Goal: Book appointment/travel/reservation

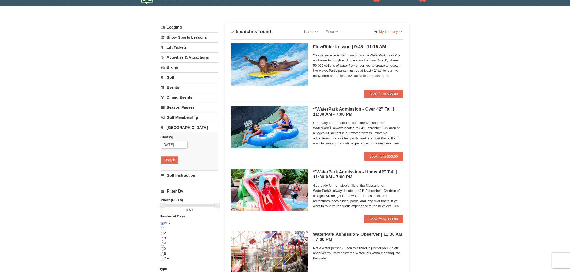
scroll to position [13, 0]
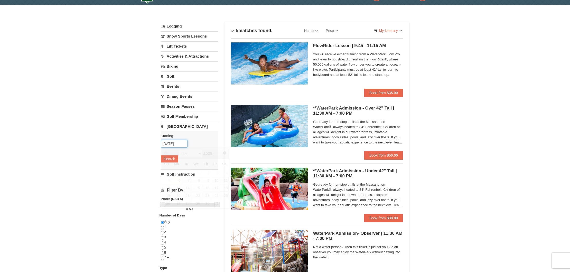
click at [176, 146] on input "10/18/2025" at bounding box center [174, 144] width 27 height 8
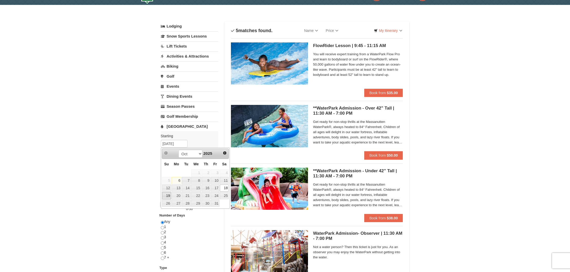
click at [167, 195] on link "19" at bounding box center [166, 195] width 9 height 7
type input "[DATE]"
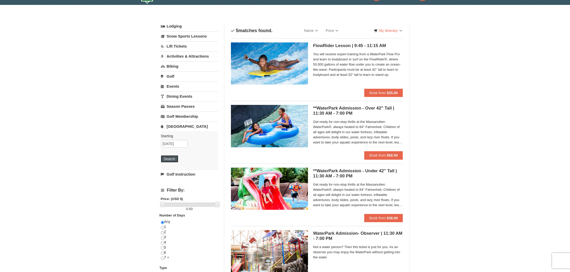
click at [166, 157] on button "Search" at bounding box center [169, 158] width 17 height 7
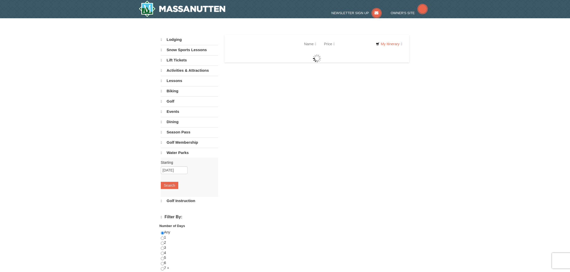
select select "10"
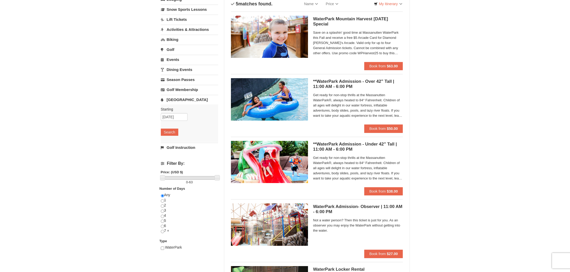
scroll to position [41, 0]
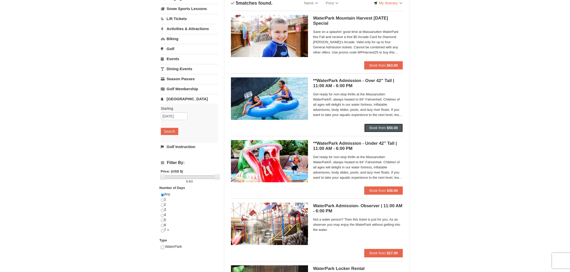
click at [378, 129] on span "Book from" at bounding box center [377, 128] width 16 height 4
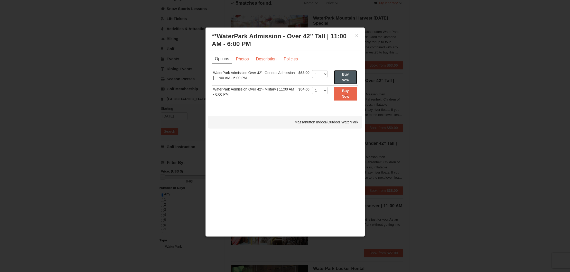
click at [346, 81] on strong "Buy Now" at bounding box center [345, 77] width 8 height 10
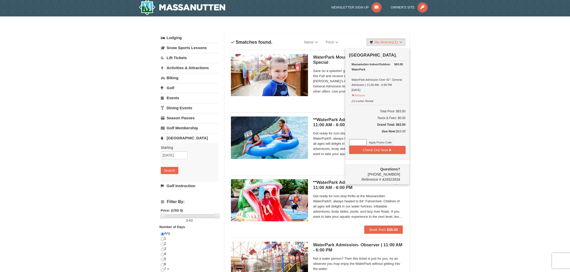
scroll to position [0, 0]
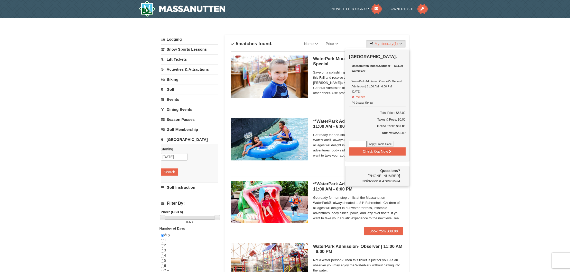
click at [184, 70] on link "Activities & Attractions" at bounding box center [189, 69] width 57 height 10
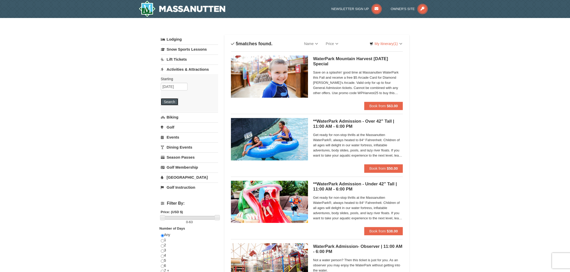
click at [173, 102] on button "Search" at bounding box center [169, 101] width 17 height 7
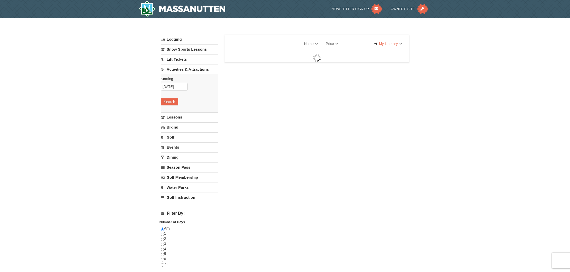
select select "10"
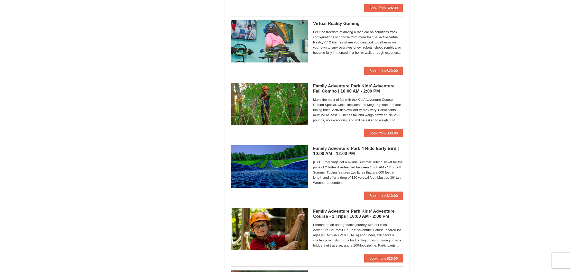
scroll to position [1038, 0]
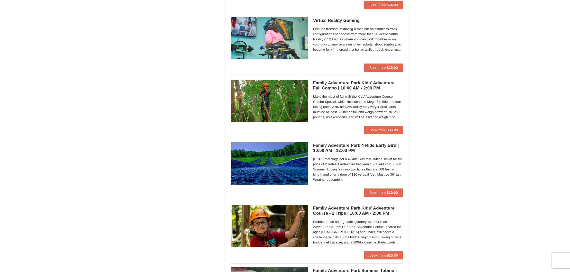
click at [314, 87] on h5 "Family Adventure Park Kids' Adventure Fall Combo | 10:00 AM - 2:00 PM Massanutt…" at bounding box center [358, 85] width 90 height 10
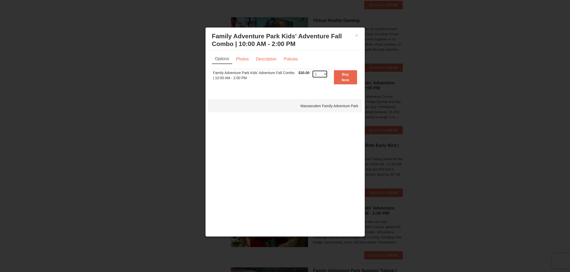
click at [324, 75] on select "1 2 3 4 5 6 7 8 9 10 11 12 13 14 15 16 17 18 19 20 21 22 23 24 25 26 27 28 29 3…" at bounding box center [319, 74] width 15 height 8
click at [266, 61] on link "Description" at bounding box center [265, 59] width 27 height 10
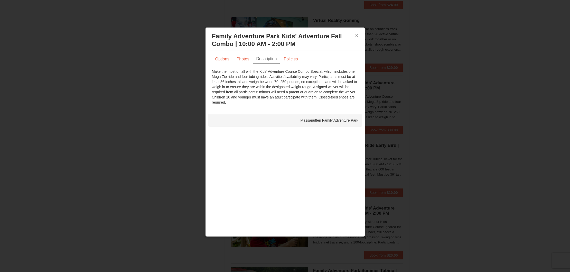
click at [357, 36] on button "×" at bounding box center [356, 35] width 3 height 5
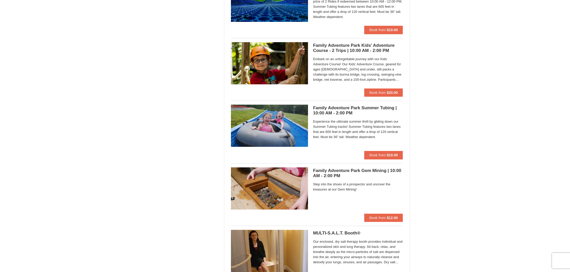
scroll to position [1201, 0]
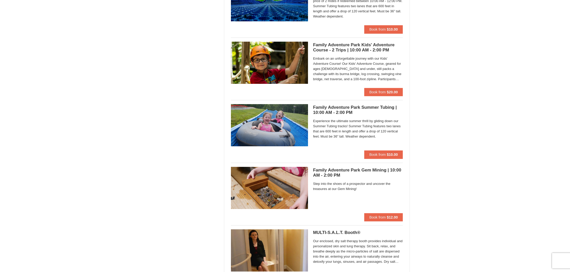
click at [305, 52] on img at bounding box center [269, 63] width 77 height 42
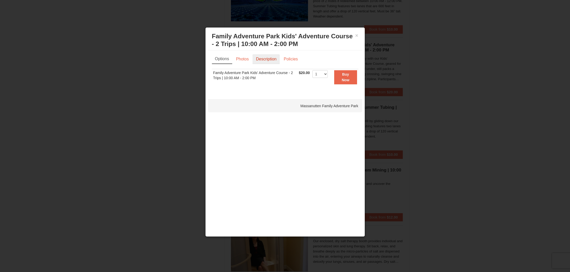
click at [266, 61] on link "Description" at bounding box center [265, 59] width 27 height 10
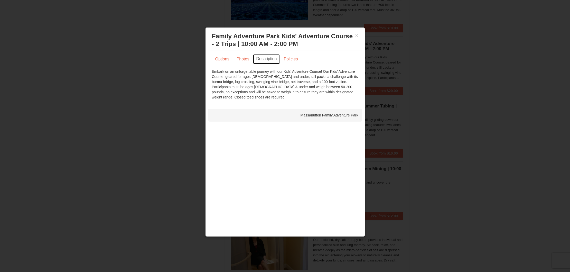
scroll to position [1203, 0]
click at [355, 37] on button "×" at bounding box center [356, 35] width 3 height 5
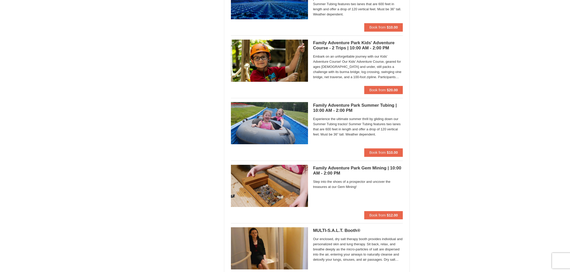
click at [276, 113] on img at bounding box center [269, 123] width 77 height 42
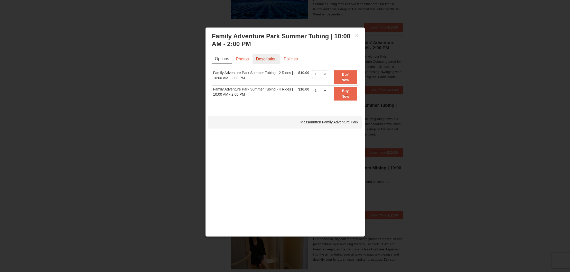
click at [269, 61] on link "Description" at bounding box center [265, 59] width 27 height 10
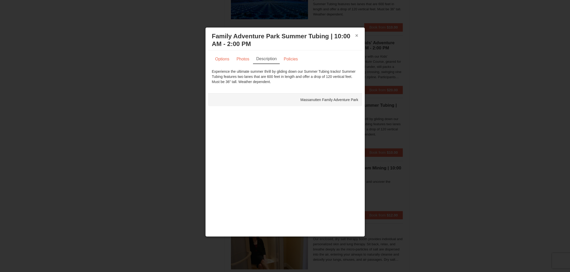
click at [356, 37] on button "×" at bounding box center [356, 35] width 3 height 5
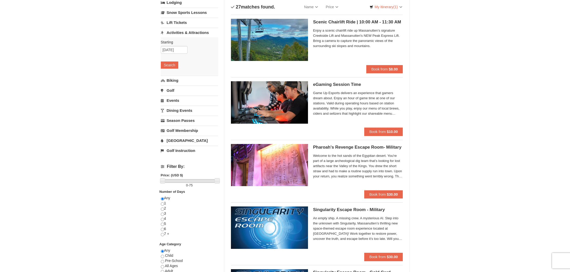
scroll to position [0, 0]
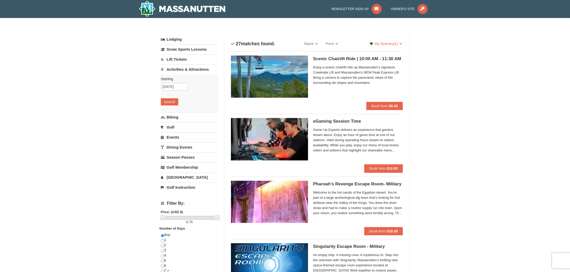
click at [181, 39] on link "Lodging" at bounding box center [189, 39] width 57 height 9
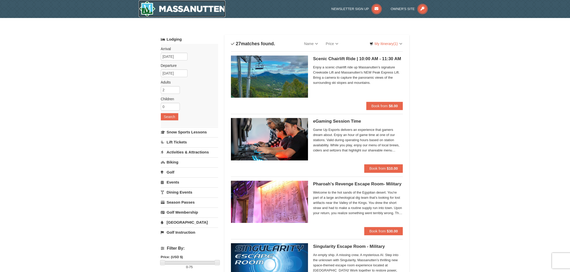
click at [189, 9] on img at bounding box center [182, 9] width 87 height 16
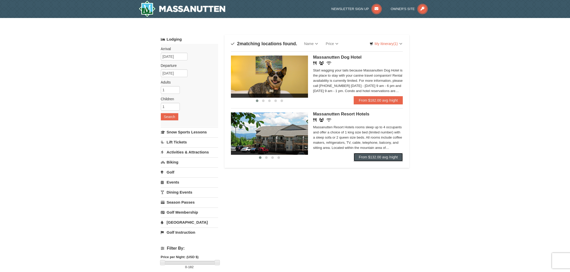
click at [368, 160] on link "From $132.00 avg /night" at bounding box center [378, 157] width 49 height 8
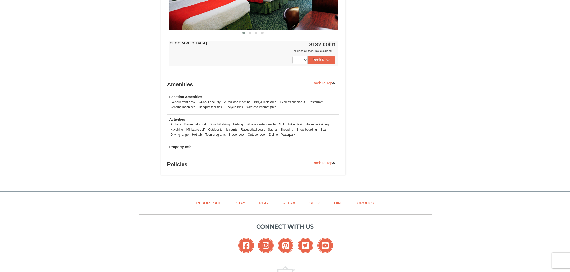
scroll to position [451, 0]
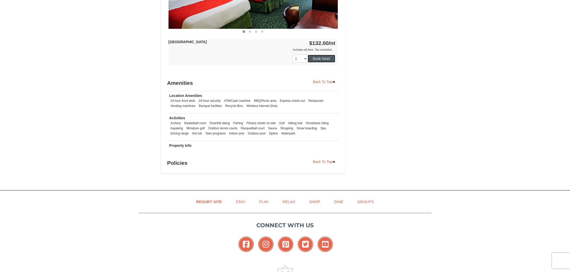
click at [323, 59] on button "Book Now!" at bounding box center [322, 59] width 28 height 8
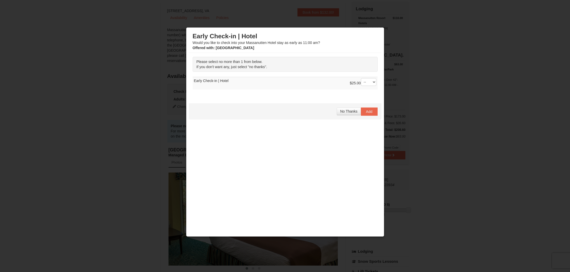
scroll to position [48, 0]
click at [350, 112] on span "No Thanks" at bounding box center [348, 111] width 17 height 4
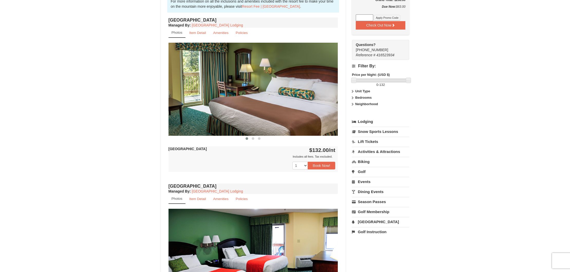
scroll to position [0, 0]
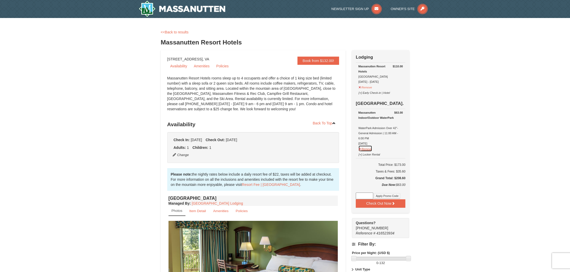
click at [360, 149] on button "Remove" at bounding box center [365, 148] width 14 height 6
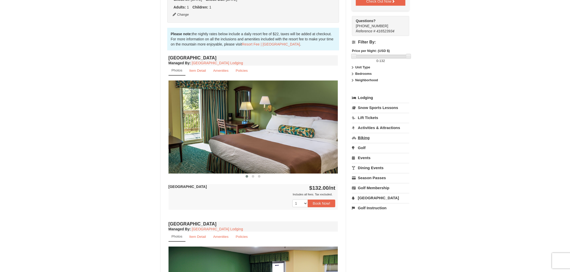
scroll to position [145, 0]
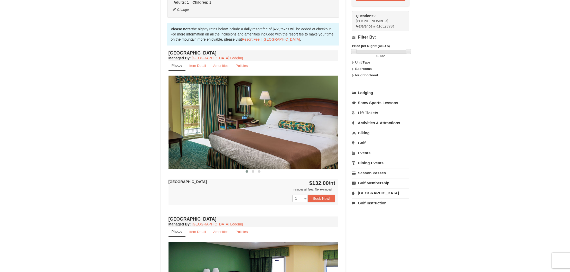
click at [383, 123] on link "Activities & Attractions" at bounding box center [380, 123] width 57 height 10
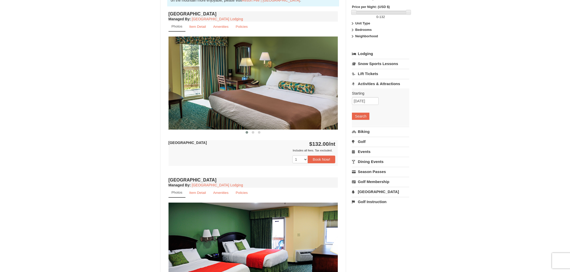
scroll to position [184, 0]
click at [361, 114] on button "Search" at bounding box center [360, 115] width 17 height 7
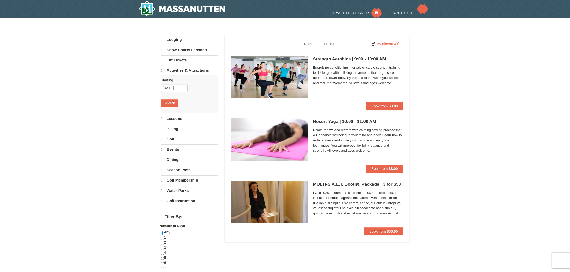
select select "10"
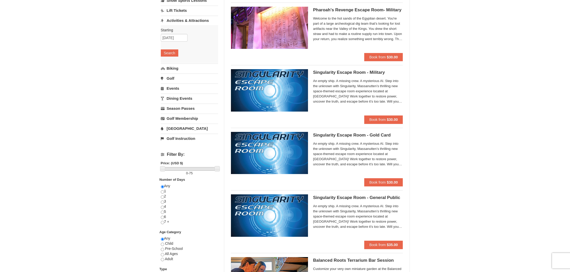
scroll to position [59, 0]
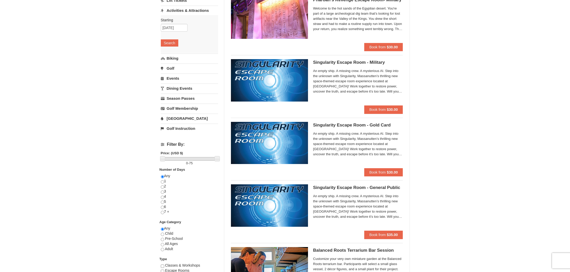
click at [184, 119] on link "[GEOGRAPHIC_DATA]" at bounding box center [189, 118] width 57 height 10
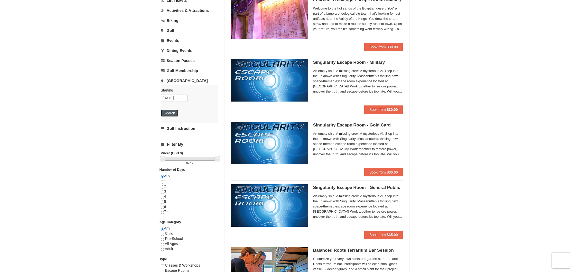
click at [173, 114] on button "Search" at bounding box center [169, 112] width 17 height 7
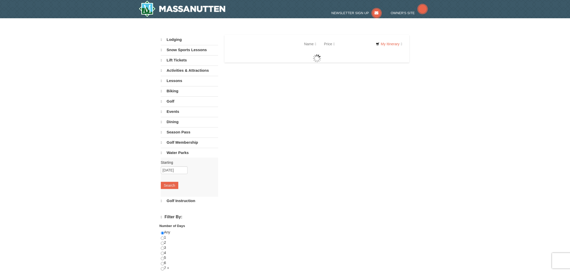
select select "10"
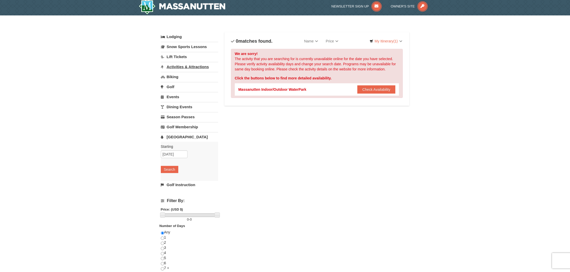
scroll to position [3, 0]
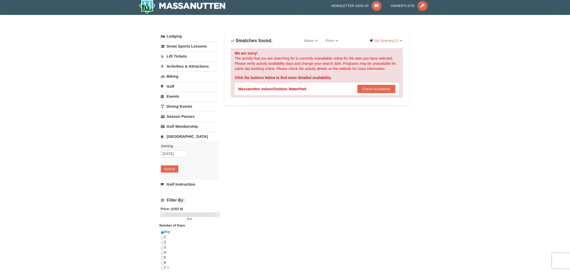
click at [182, 65] on link "Activities & Attractions" at bounding box center [189, 66] width 57 height 10
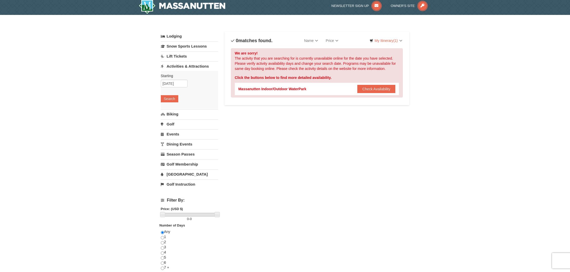
click at [160, 97] on div "× Categories List Filter My Itinerary (1) Check Out Now Lodging $110.00 Massanu…" at bounding box center [285, 161] width 259 height 282
click at [170, 97] on button "Search" at bounding box center [169, 98] width 17 height 7
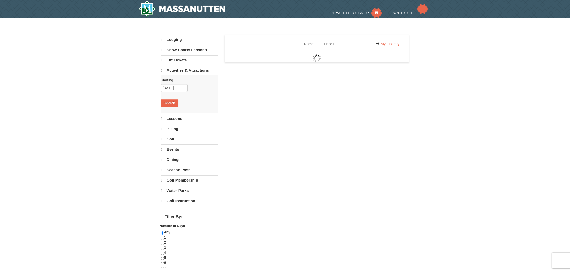
select select "10"
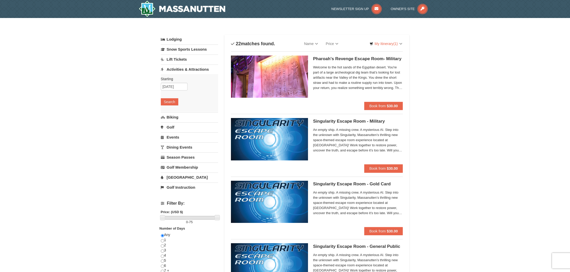
click at [173, 41] on link "Lodging" at bounding box center [189, 39] width 57 height 9
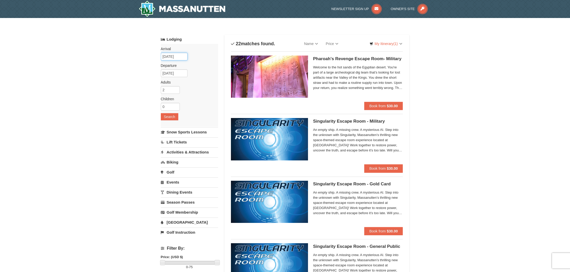
click at [171, 57] on input "10/14/2025" at bounding box center [174, 57] width 27 height 8
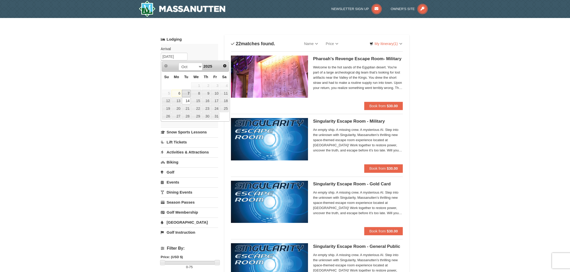
click at [187, 95] on link "7" at bounding box center [186, 93] width 9 height 7
type input "[DATE]"
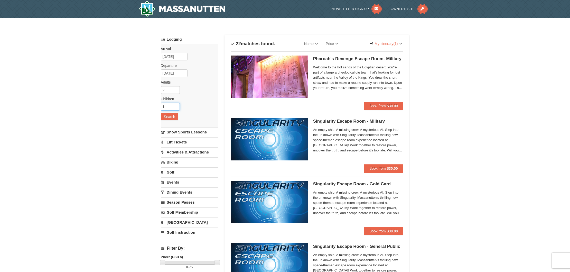
type input "1"
click at [177, 105] on input "1" at bounding box center [170, 107] width 19 height 8
click at [182, 74] on input "10/16/2025" at bounding box center [174, 73] width 27 height 8
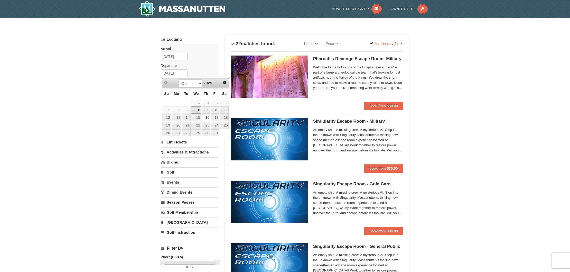
click at [197, 111] on link "8" at bounding box center [196, 109] width 10 height 7
type input "[DATE]"
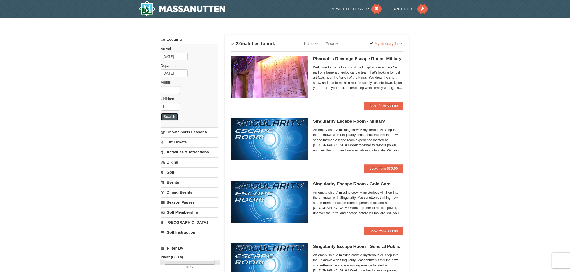
click at [170, 117] on button "Search" at bounding box center [169, 116] width 17 height 7
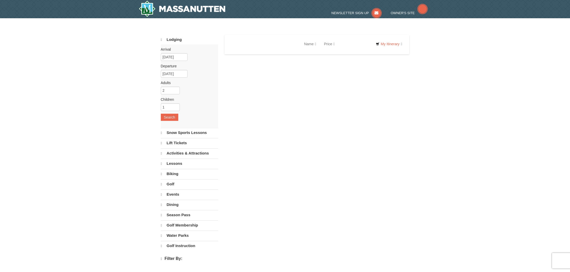
select select "10"
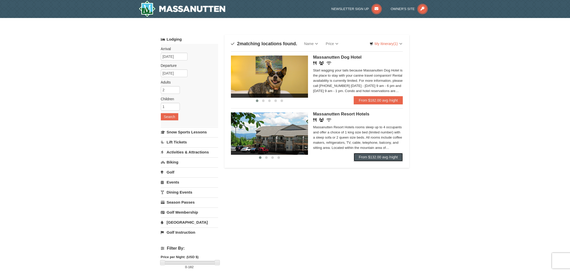
click at [372, 158] on link "From $132.00 avg /night" at bounding box center [378, 157] width 49 height 8
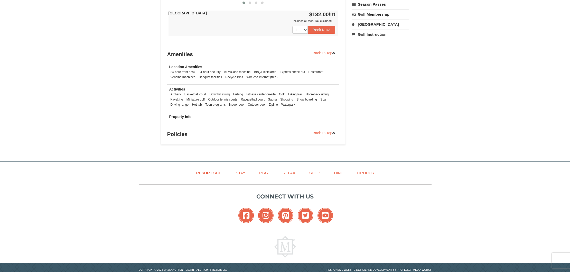
scroll to position [316, 0]
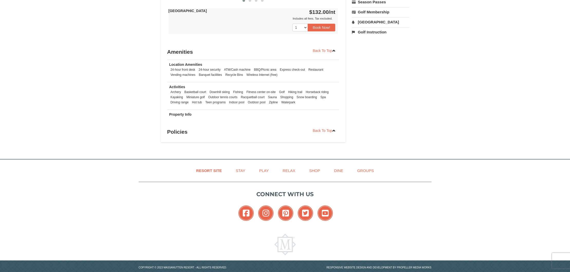
click at [237, 102] on li "Indoor pool" at bounding box center [237, 102] width 18 height 5
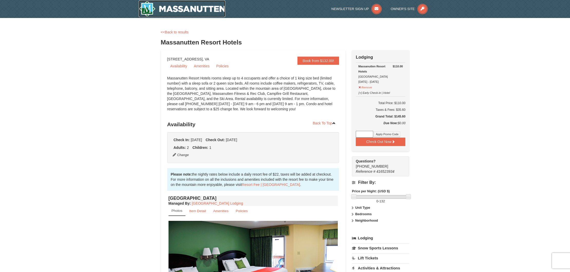
click at [186, 11] on img at bounding box center [182, 9] width 87 height 16
